Goal: Transaction & Acquisition: Purchase product/service

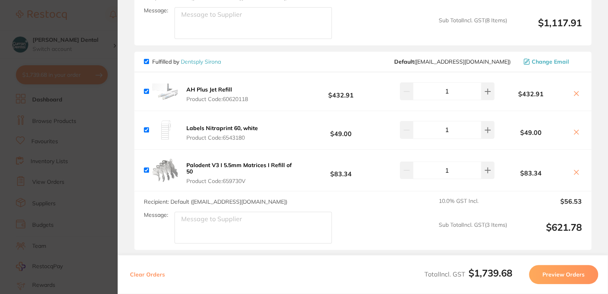
scroll to position [541, 0]
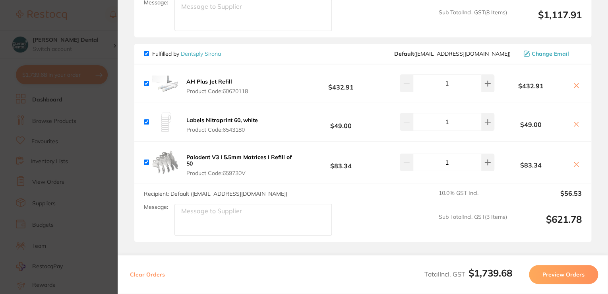
click at [114, 148] on section "Update RRP Set your pre negotiated price for this item. Item Agreed RRP (excl. …" at bounding box center [304, 147] width 608 height 294
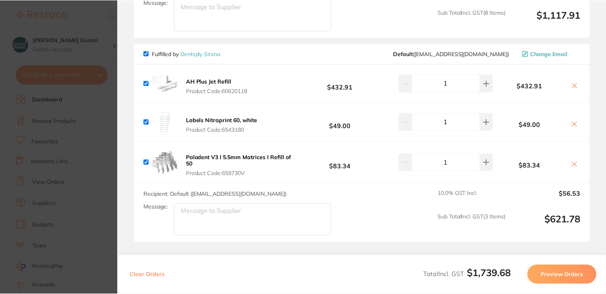
scroll to position [95, 0]
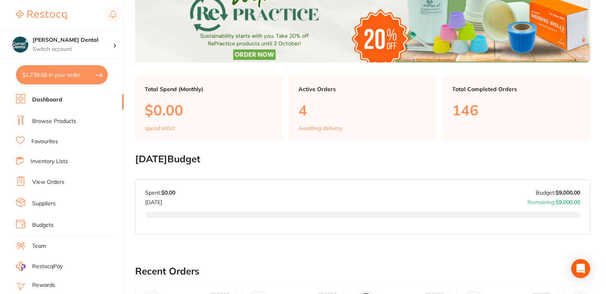
click at [49, 120] on link "Browse Products" at bounding box center [54, 121] width 44 height 8
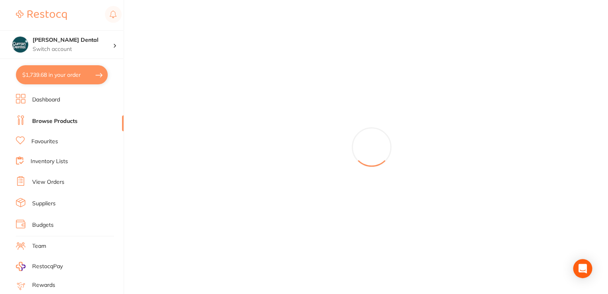
click at [49, 71] on button "$1,739.68 in your order" at bounding box center [62, 74] width 92 height 19
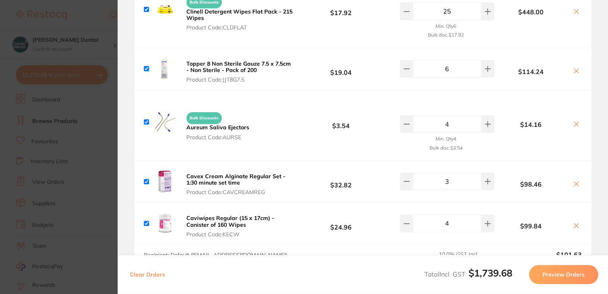
scroll to position [286, 0]
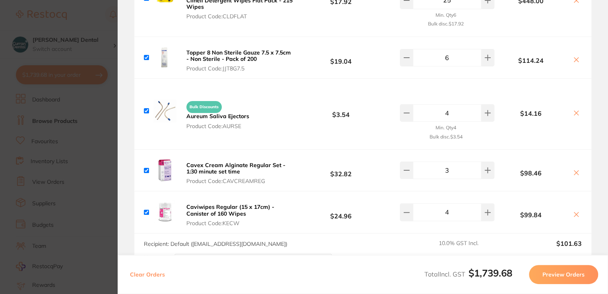
click at [573, 211] on icon at bounding box center [576, 214] width 6 height 6
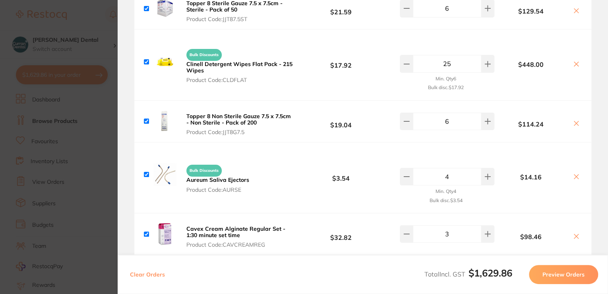
scroll to position [255, 0]
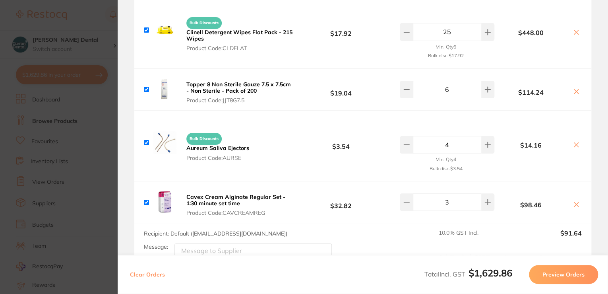
click at [575, 204] on icon at bounding box center [577, 204] width 4 height 4
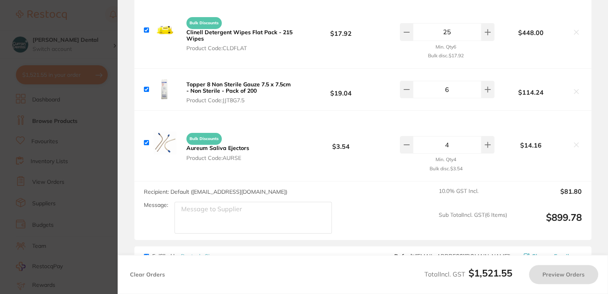
checkbox input "true"
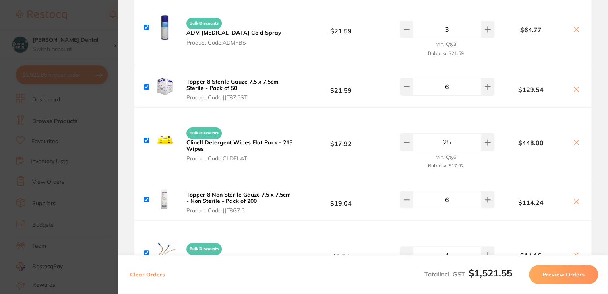
scroll to position [159, 0]
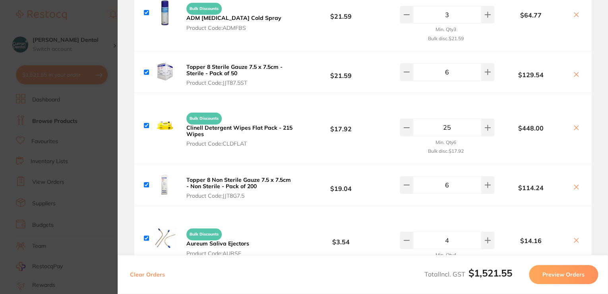
click at [110, 45] on section "Update RRP Set your pre negotiated price for this item. Item Agreed RRP (excl. …" at bounding box center [304, 147] width 608 height 294
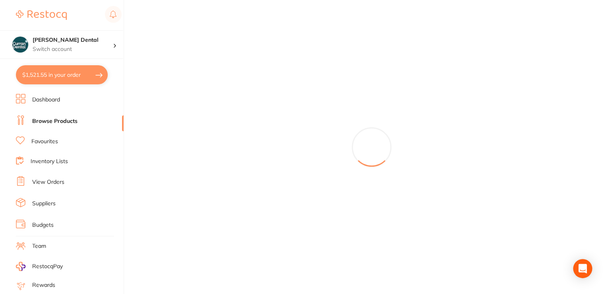
click at [52, 121] on link "Browse Products" at bounding box center [54, 121] width 45 height 8
click at [60, 72] on button "$1,521.55 in your order" at bounding box center [62, 74] width 92 height 19
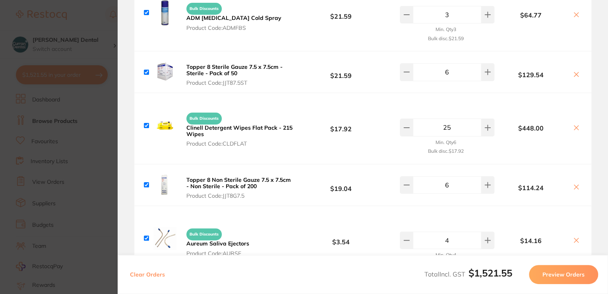
click at [49, 116] on section "Update RRP Set your pre negotiated price for this item. Item Agreed RRP (excl. …" at bounding box center [304, 147] width 608 height 294
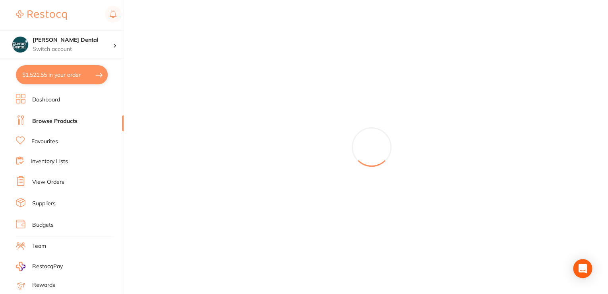
click at [51, 120] on link "Browse Products" at bounding box center [54, 121] width 45 height 8
click at [55, 119] on link "Browse Products" at bounding box center [54, 121] width 45 height 8
click at [47, 74] on button "$1,521.55 in your order" at bounding box center [62, 74] width 92 height 19
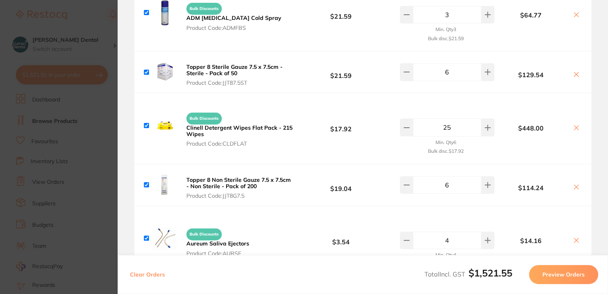
click at [47, 100] on section "Update RRP Set your pre negotiated price for this item. Item Agreed RRP (excl. …" at bounding box center [304, 147] width 608 height 294
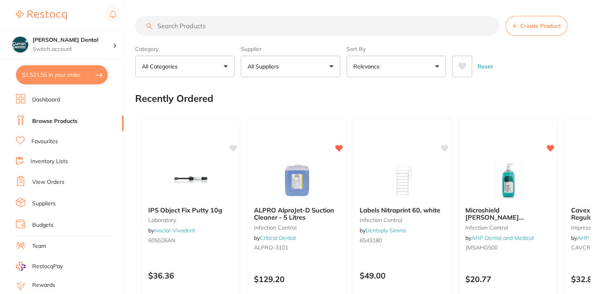
click at [216, 28] on input "search" at bounding box center [317, 26] width 364 height 20
type input "wall bracket for clinell"
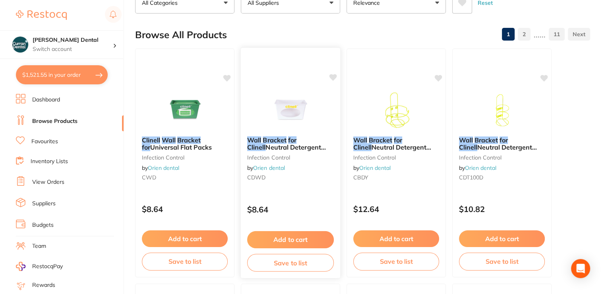
scroll to position [64, 0]
click at [280, 143] on span "Neutral Detergent Flat Packs (215)" at bounding box center [286, 151] width 79 height 16
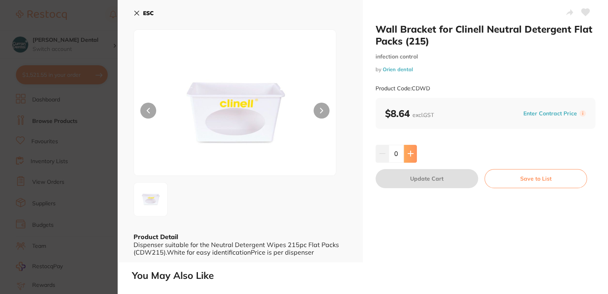
click at [409, 153] on icon at bounding box center [411, 153] width 6 height 6
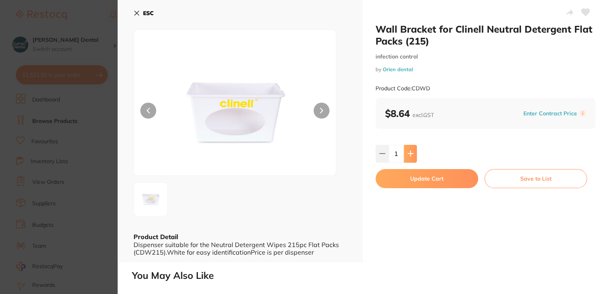
click at [413, 154] on button at bounding box center [410, 153] width 13 height 17
click at [409, 153] on icon at bounding box center [410, 153] width 5 height 5
type input "4"
click at [434, 177] on button "Update Cart" at bounding box center [427, 178] width 103 height 19
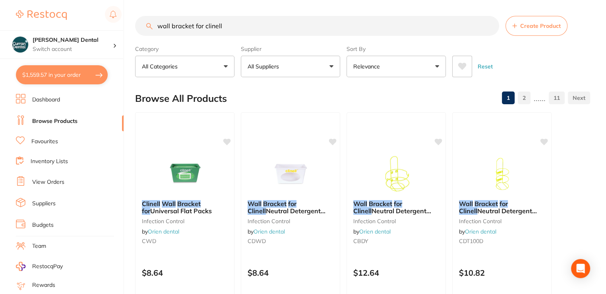
click at [245, 22] on input "wall bracket for clinell" at bounding box center [317, 26] width 364 height 20
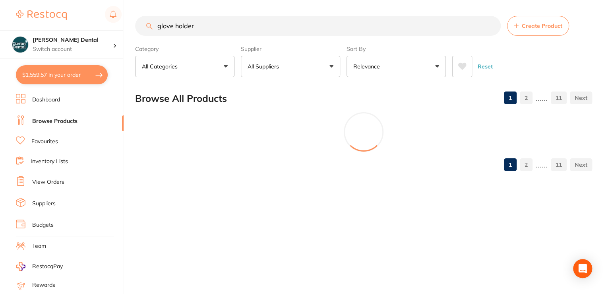
type input "glove holder"
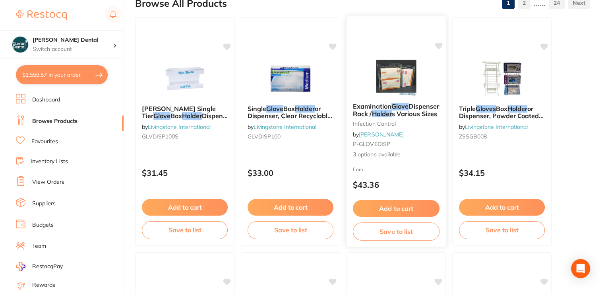
scroll to position [95, 0]
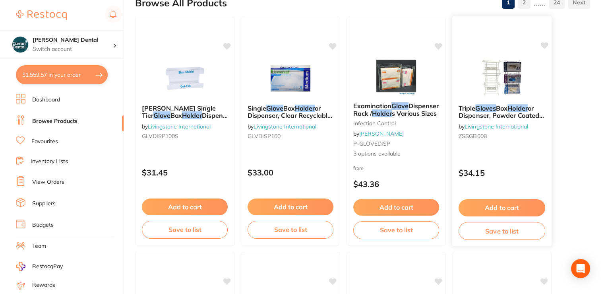
click at [501, 113] on span "or Dispenser, Powder Coated Iron Wire, Inner Dimension 48(L) x 20(W) x 14(H) cm…" at bounding box center [501, 122] width 85 height 37
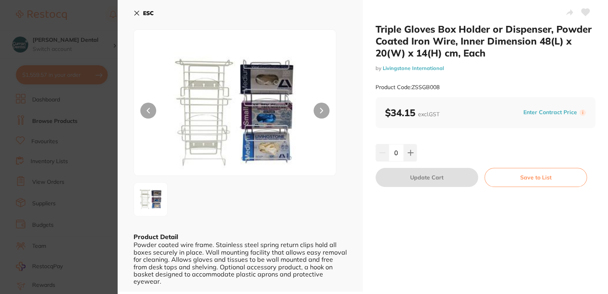
click at [137, 13] on icon at bounding box center [137, 13] width 4 height 4
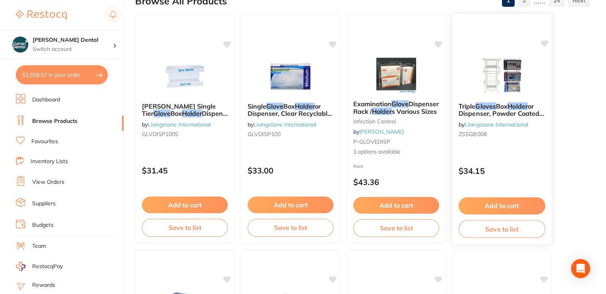
scroll to position [95, 0]
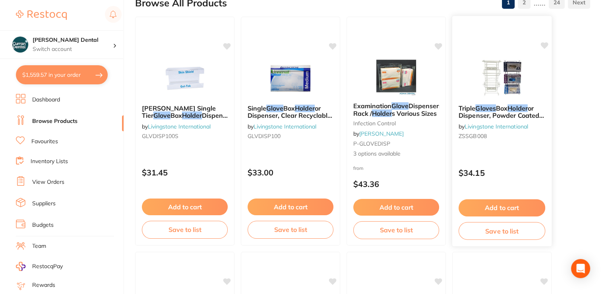
click at [472, 109] on span "Triple" at bounding box center [467, 108] width 17 height 8
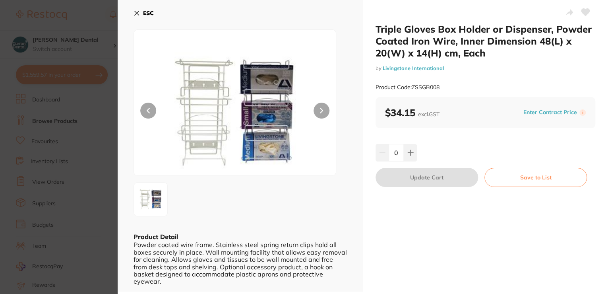
click at [138, 11] on icon at bounding box center [137, 13] width 6 height 6
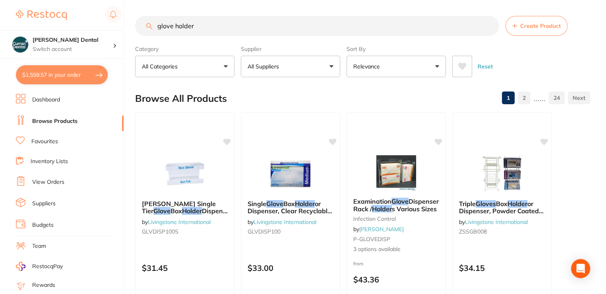
click at [56, 75] on button "$1,559.57 in your order" at bounding box center [62, 74] width 92 height 19
checkbox input "true"
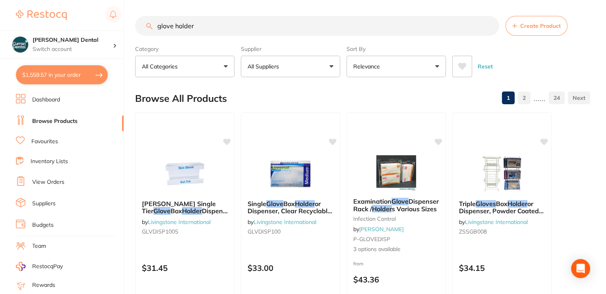
checkbox input "true"
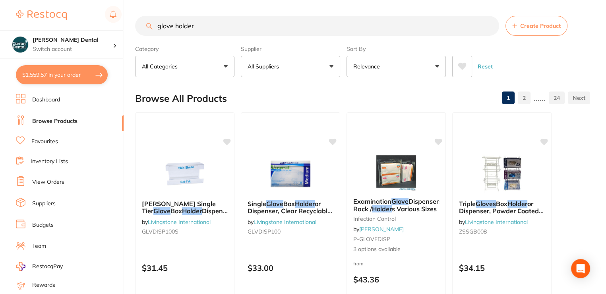
checkbox input "true"
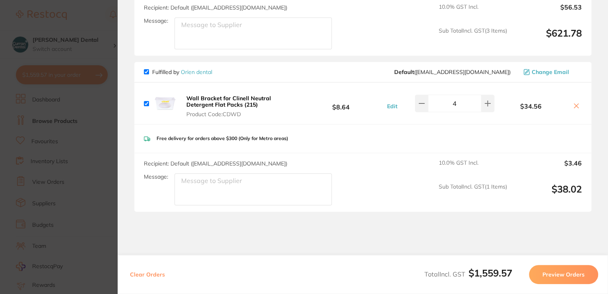
scroll to position [719, 0]
